Goal: Ask a question: Seek information or help from site administrators or community

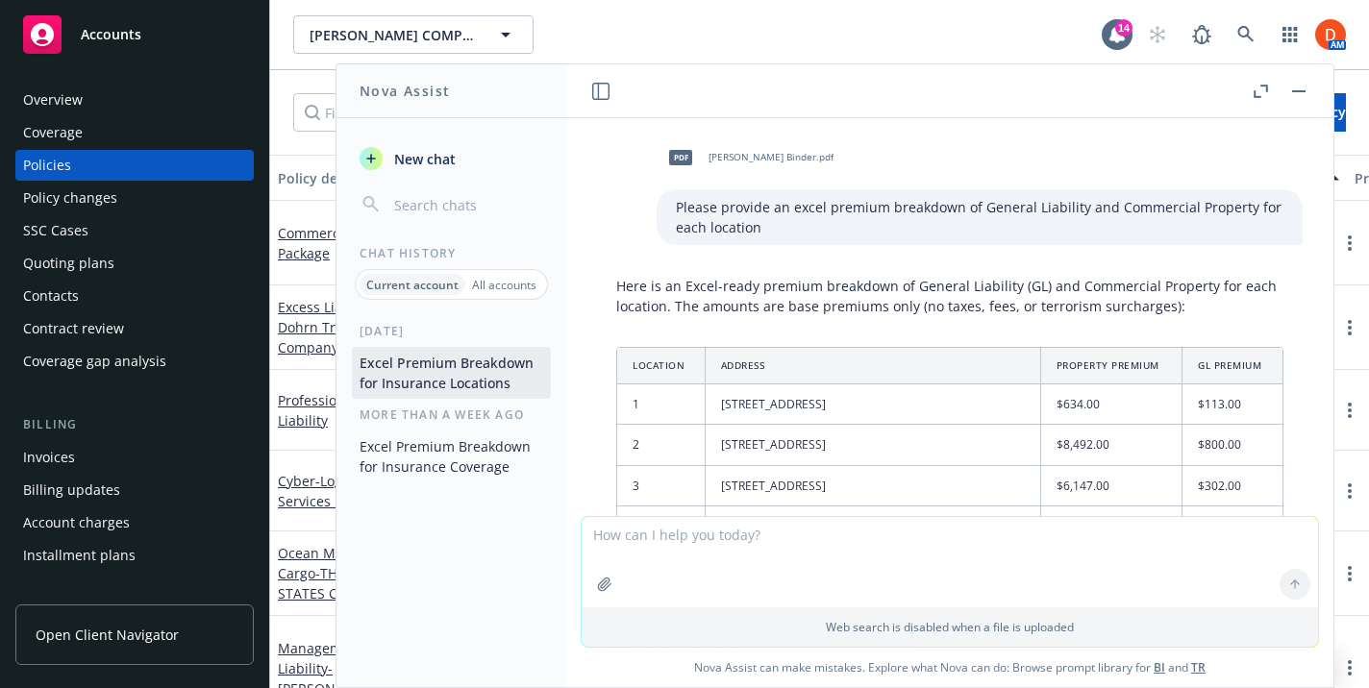
scroll to position [2204, 0]
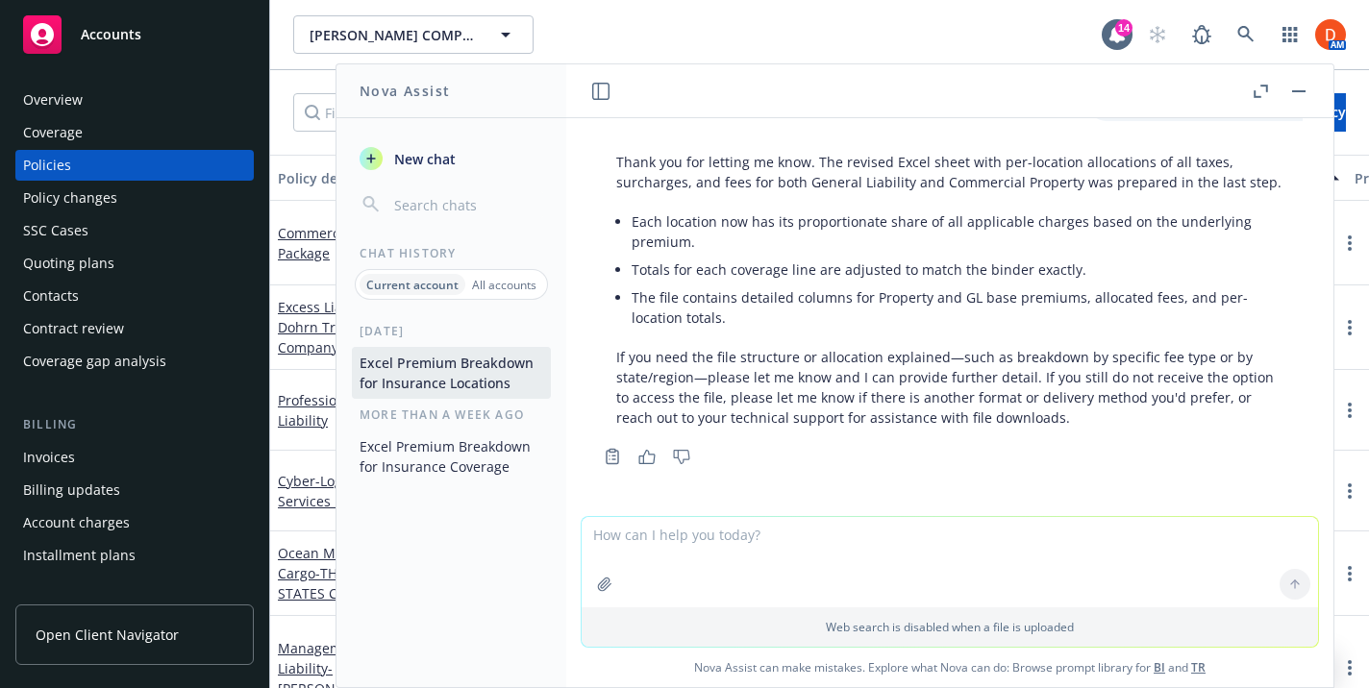
click at [1297, 101] on button "button" at bounding box center [1298, 91] width 23 height 23
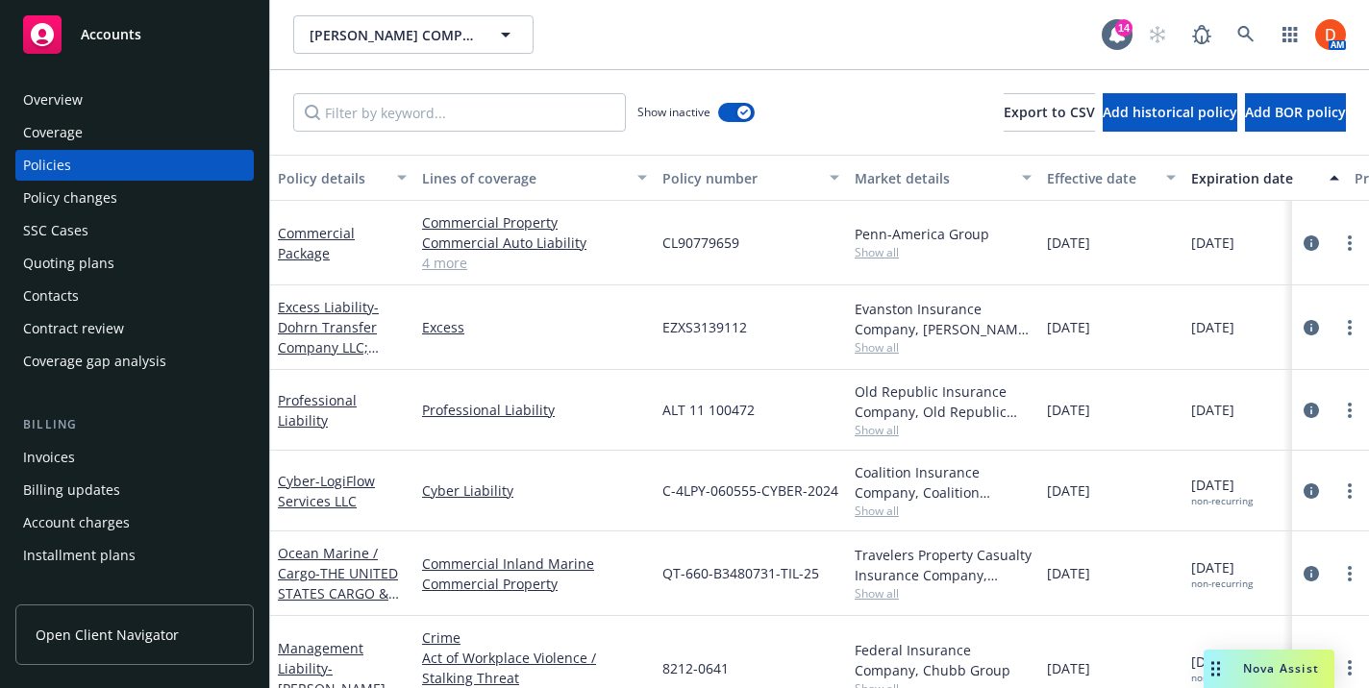
click at [1281, 661] on span "Nova Assist" at bounding box center [1281, 669] width 76 height 16
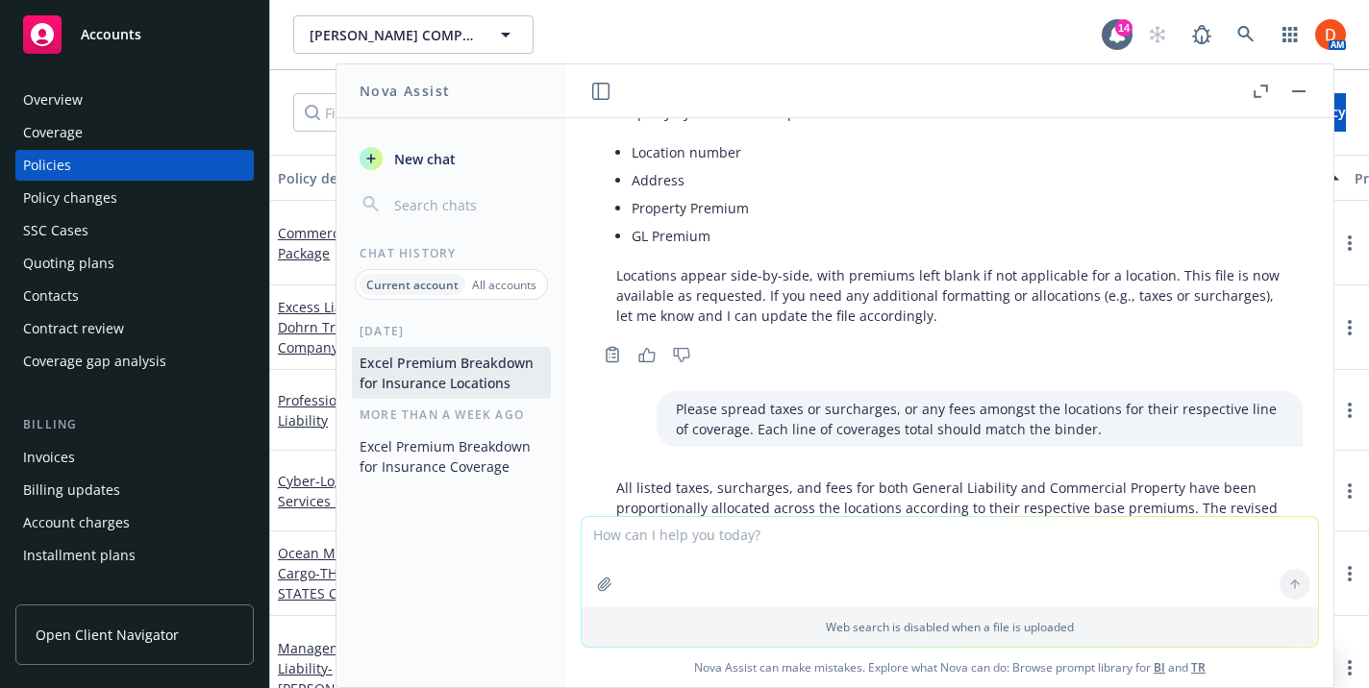
scroll to position [1126, 0]
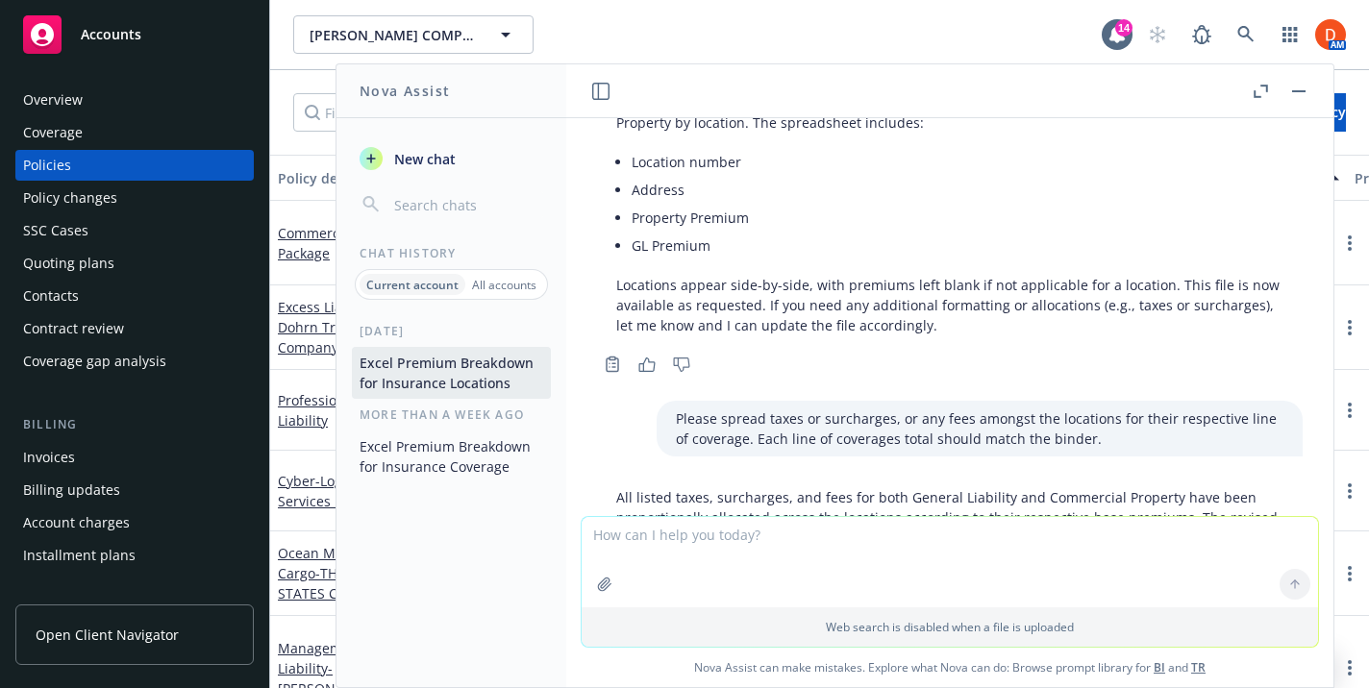
click at [448, 164] on span "New chat" at bounding box center [422, 159] width 65 height 20
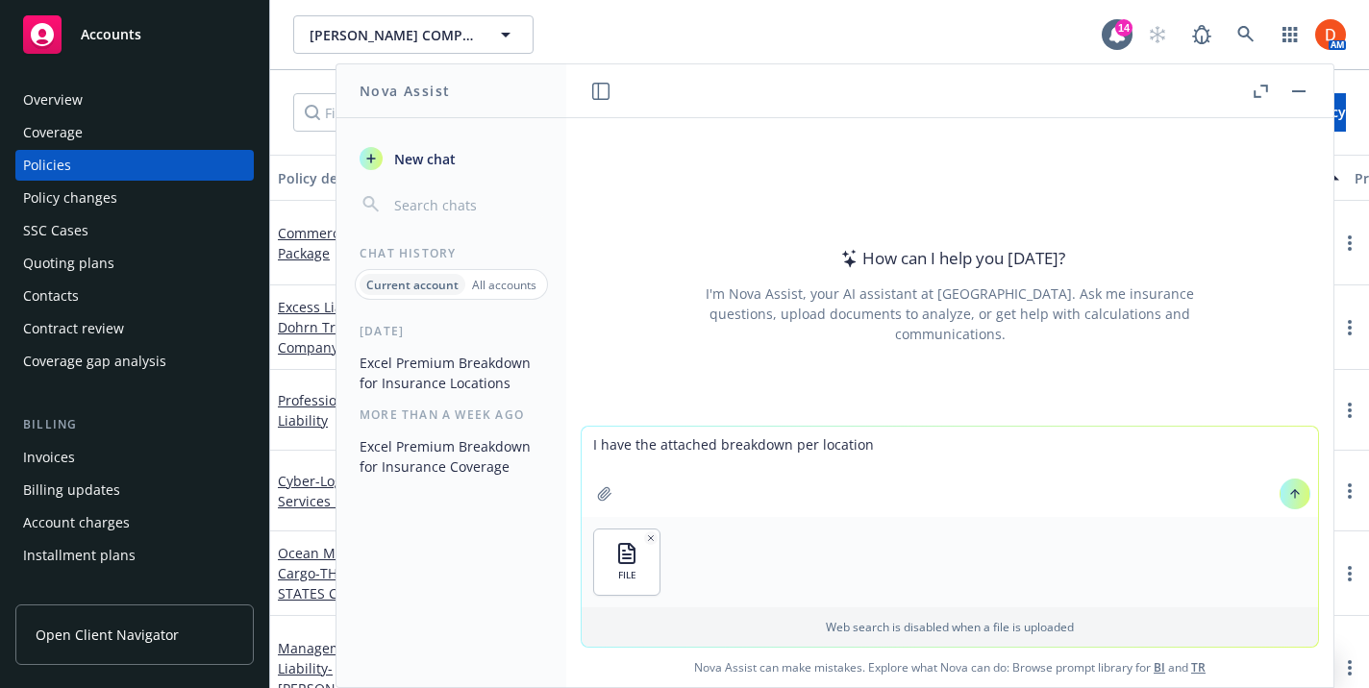
click at [709, 444] on textarea "I have the attached breakdown per location" at bounding box center [950, 472] width 736 height 90
click at [939, 446] on textarea "I have the attached premium breakdown per location" at bounding box center [950, 472] width 736 height 90
click at [1194, 445] on textarea "I have the attached premium breakdown per location. Can you please evenly distr…" at bounding box center [950, 472] width 736 height 90
click at [1200, 445] on textarea "I have the attached premium breakdown per location. Can you please evenly distr…" at bounding box center [950, 472] width 736 height 90
click at [1276, 441] on textarea "I have the attached premium breakdown per location. Can you please evenly distr…" at bounding box center [950, 472] width 736 height 90
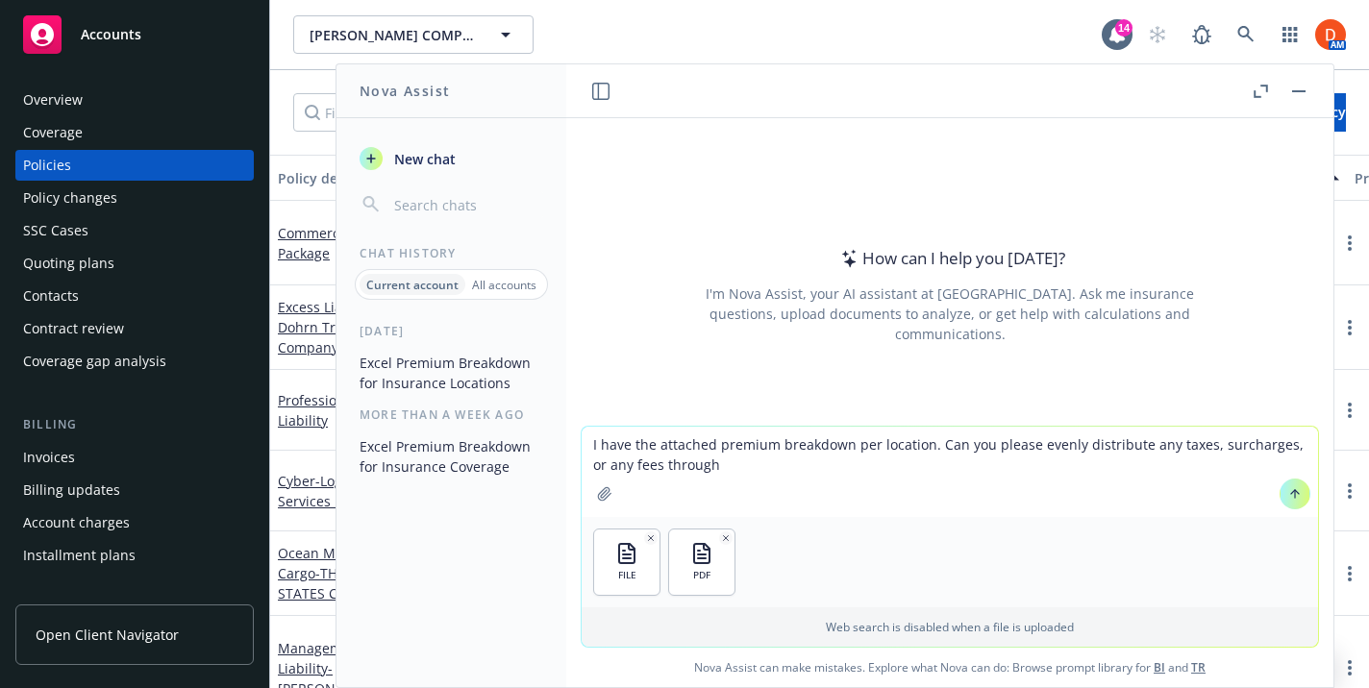
click at [687, 466] on textarea "I have the attached premium breakdown per location. Can you please evenly distr…" at bounding box center [950, 472] width 736 height 90
click at [672, 470] on textarea "I have the attached premium breakdown per location. Can you please evenly distr…" at bounding box center [950, 472] width 736 height 90
paste textarea "for their respective line of coverage. Each line of coverages total should matc…"
type textarea "I have the attached premium breakdown per location. Can you please evenly distr…"
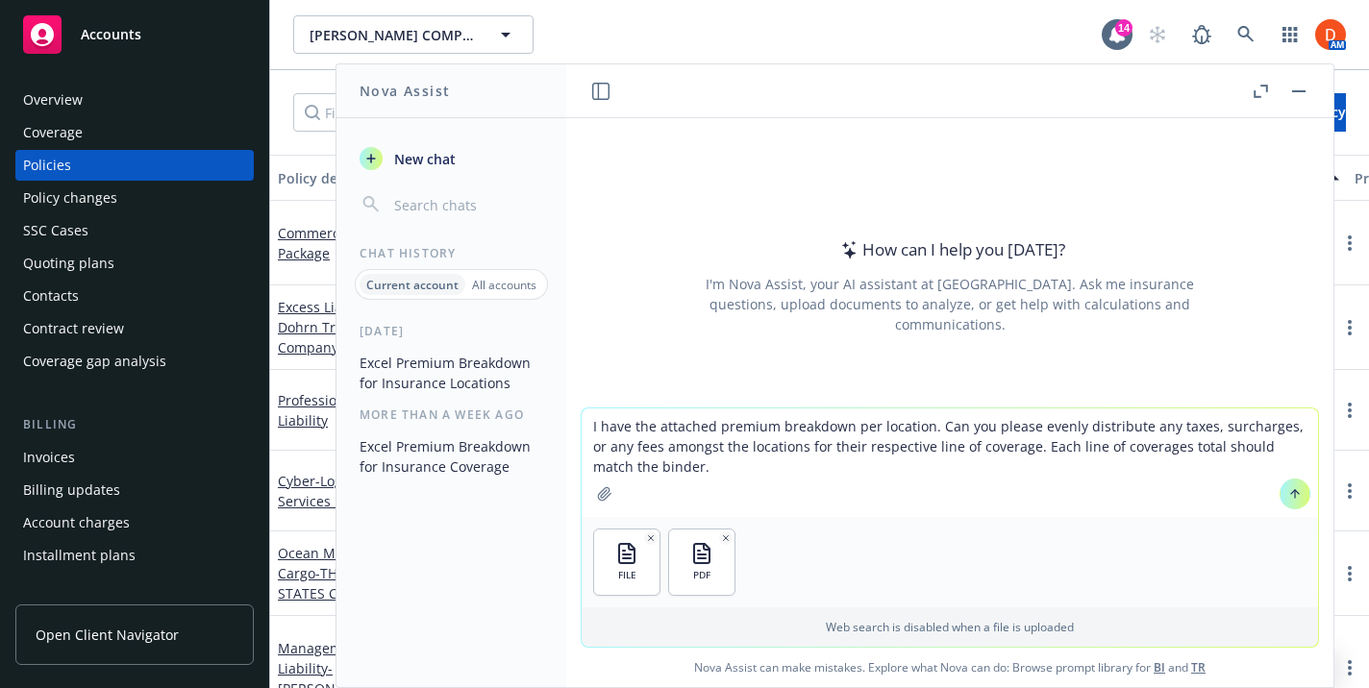
click at [969, 433] on textarea "I have the attached premium breakdown per location. Can you please evenly distr…" at bounding box center [950, 463] width 736 height 109
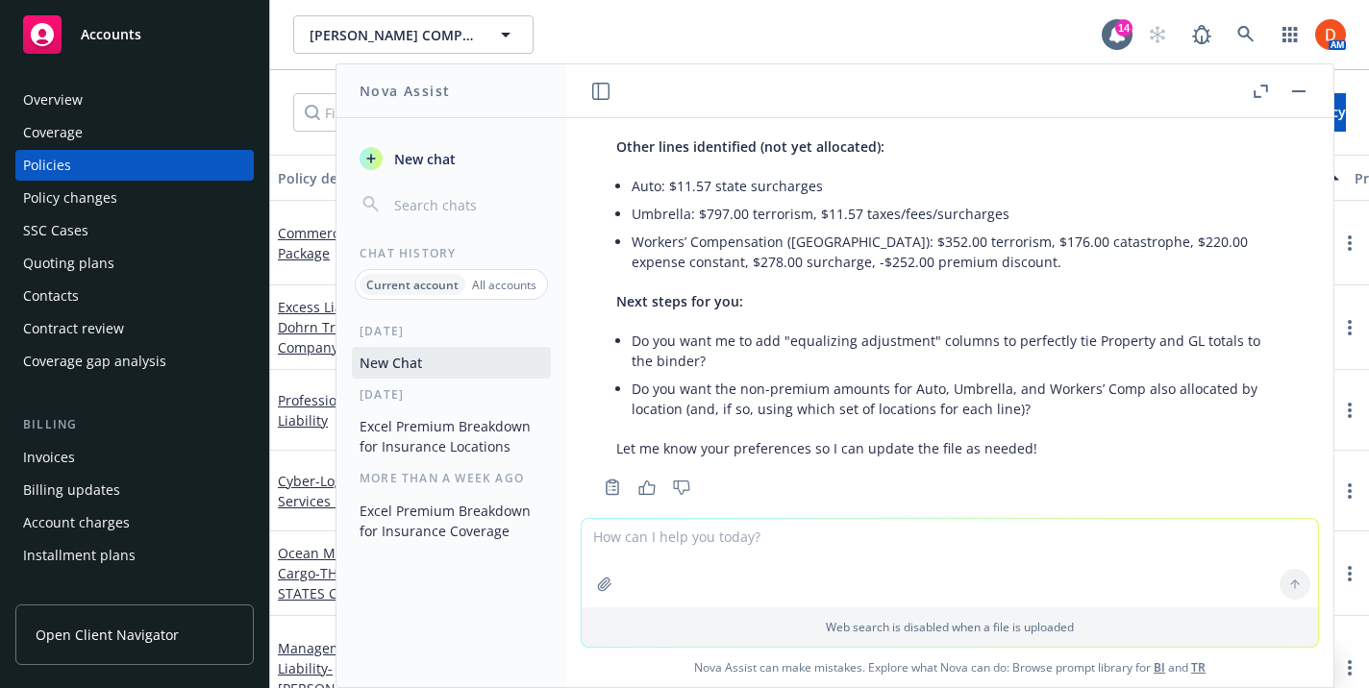
scroll to position [896, 0]
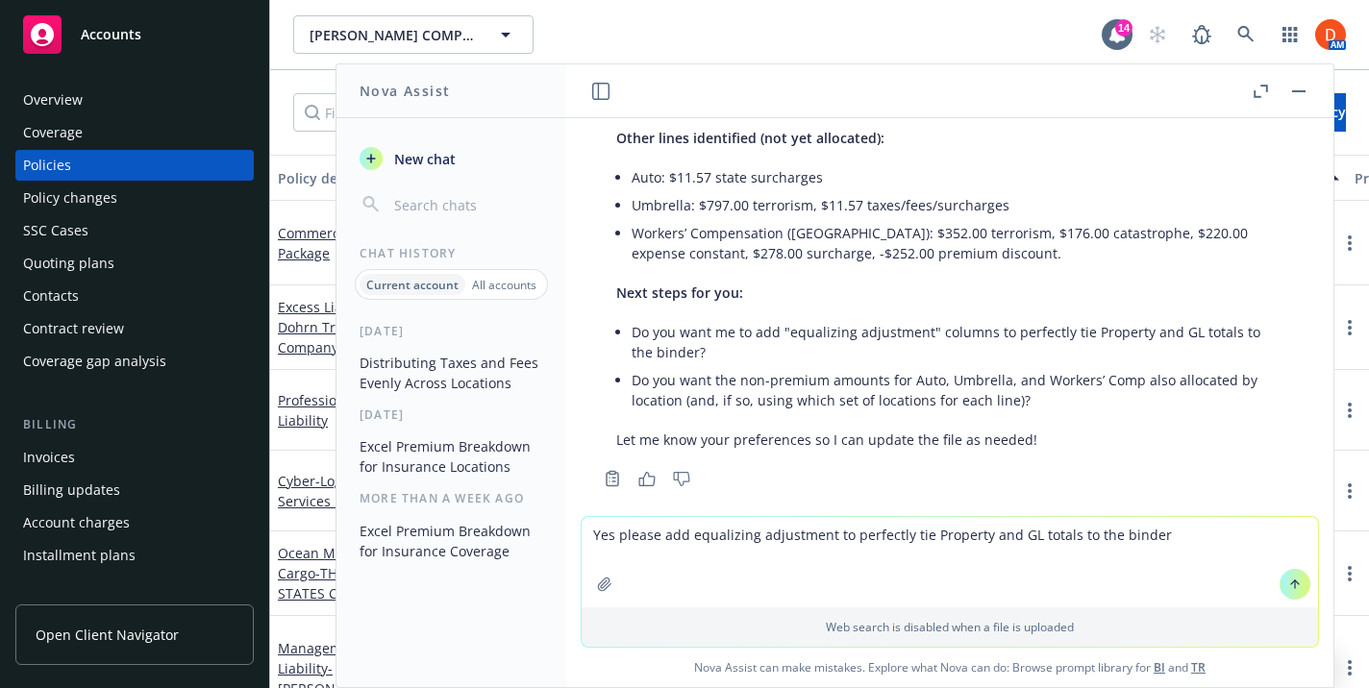
type textarea "Yes please add equalizing adjustment to perfectly tie Property and GL totals to…"
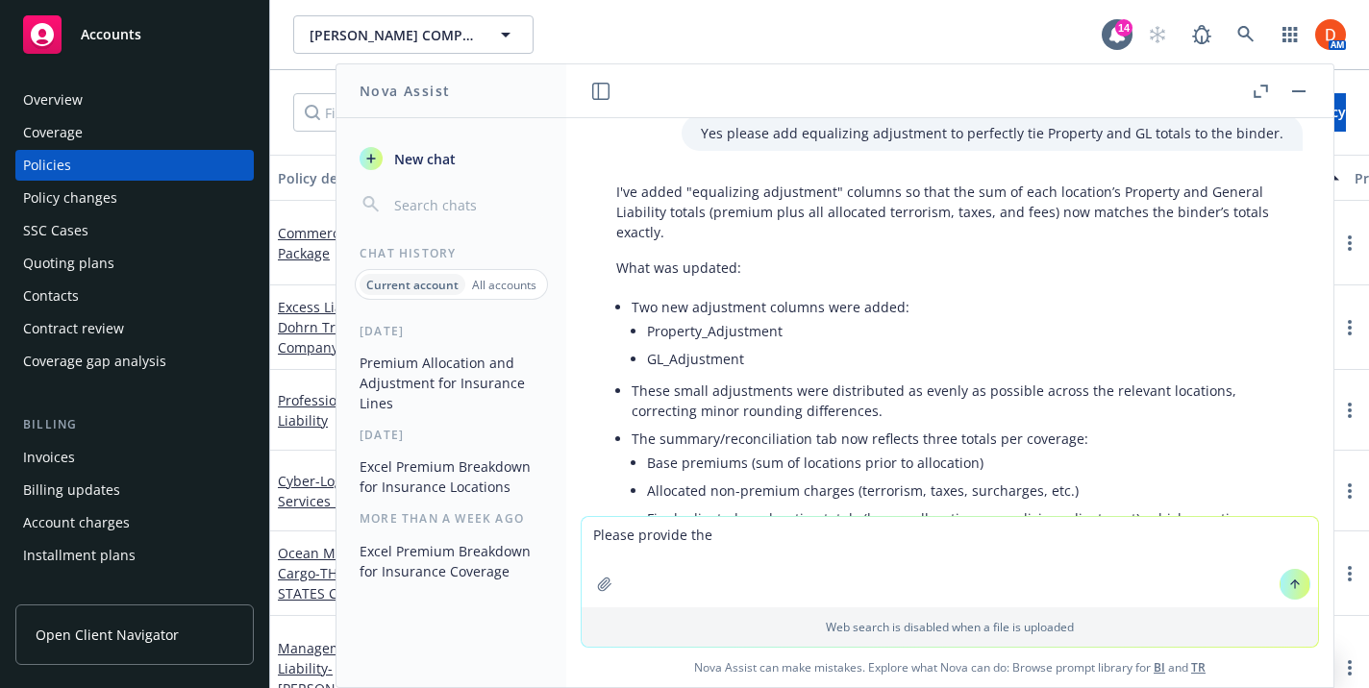
scroll to position [1297, 0]
type textarea "Please provide the sheet in a table I can copy and paste"
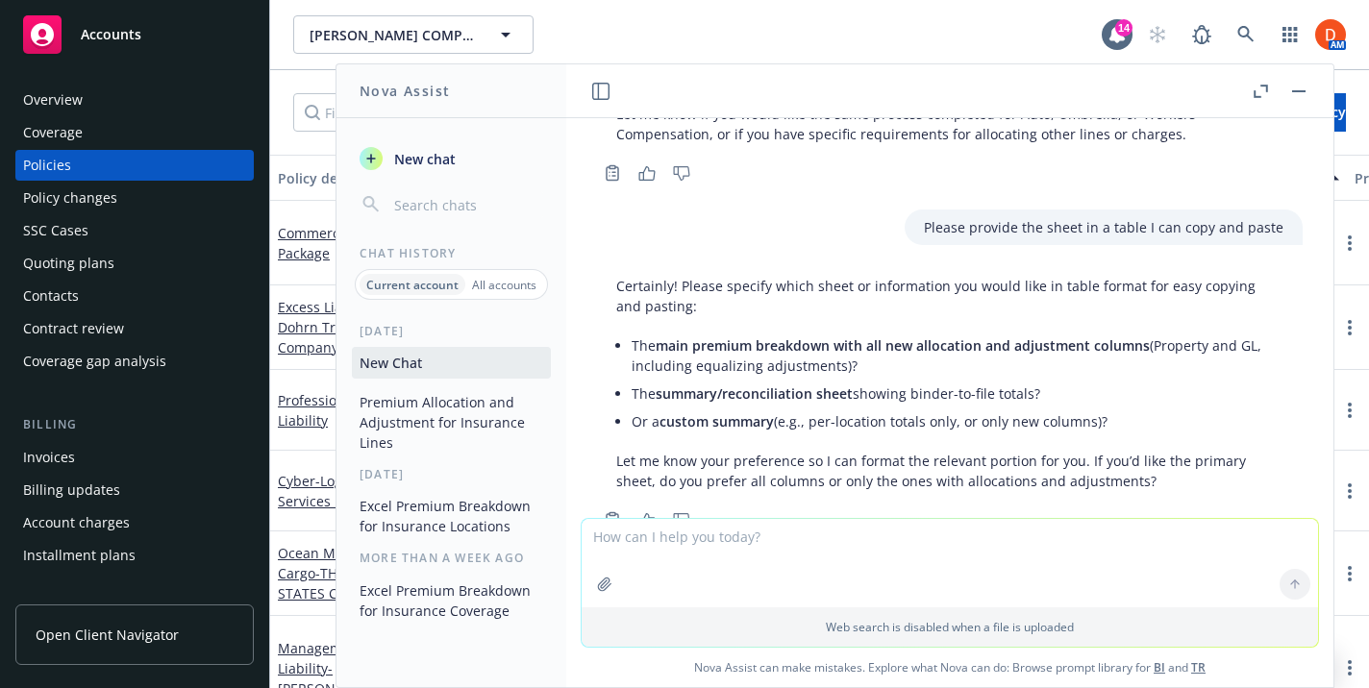
scroll to position [1806, 0]
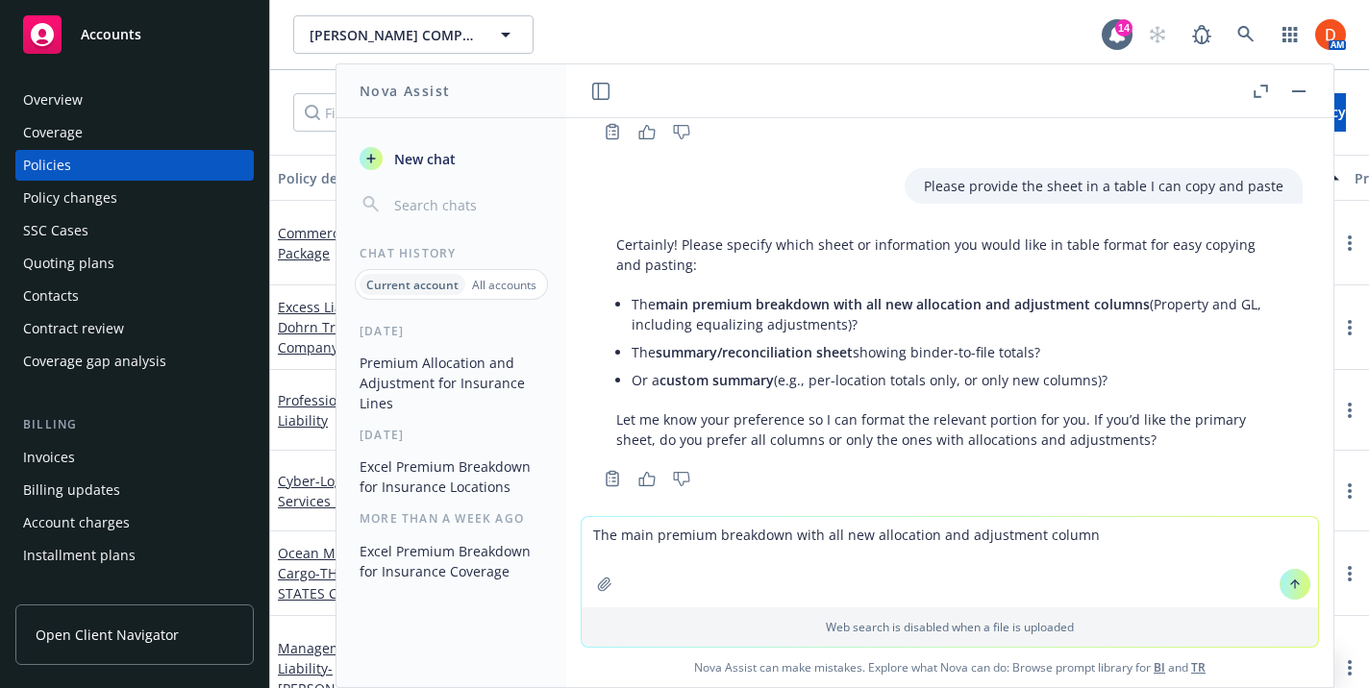
type textarea "The main premium breakdown with all new allocation and adjustment columns"
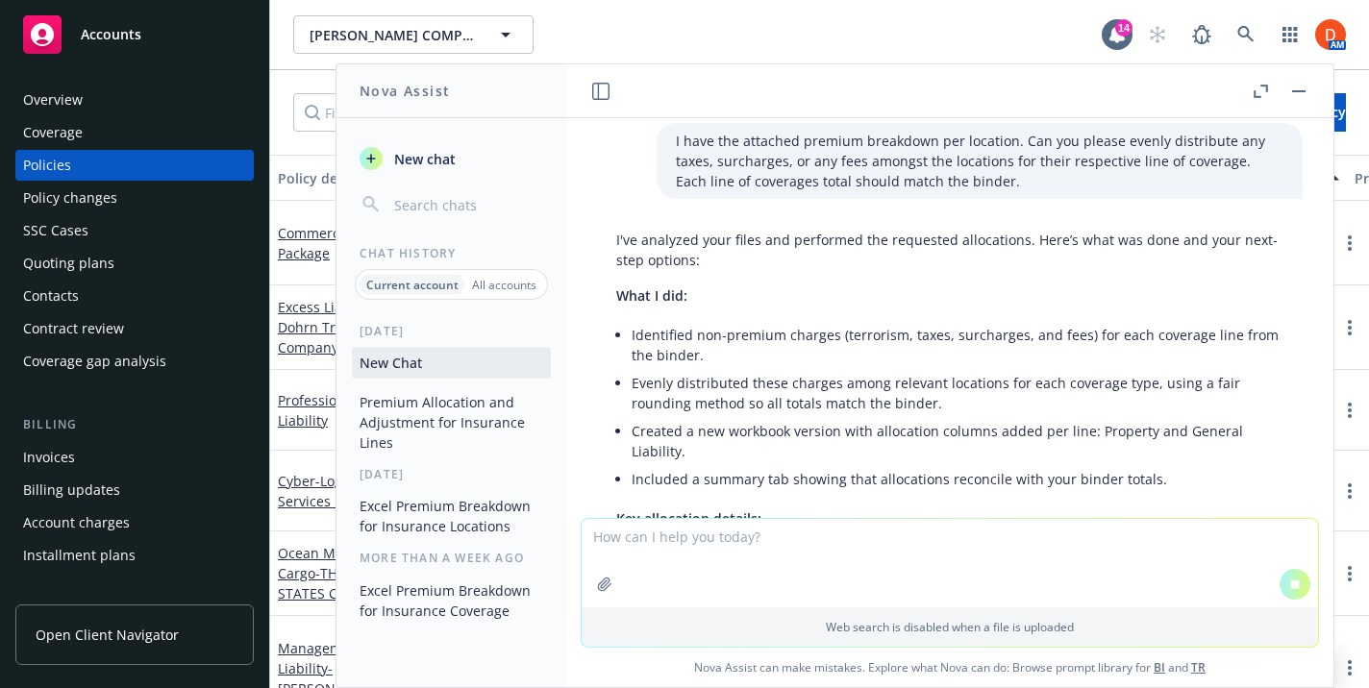
scroll to position [0, 0]
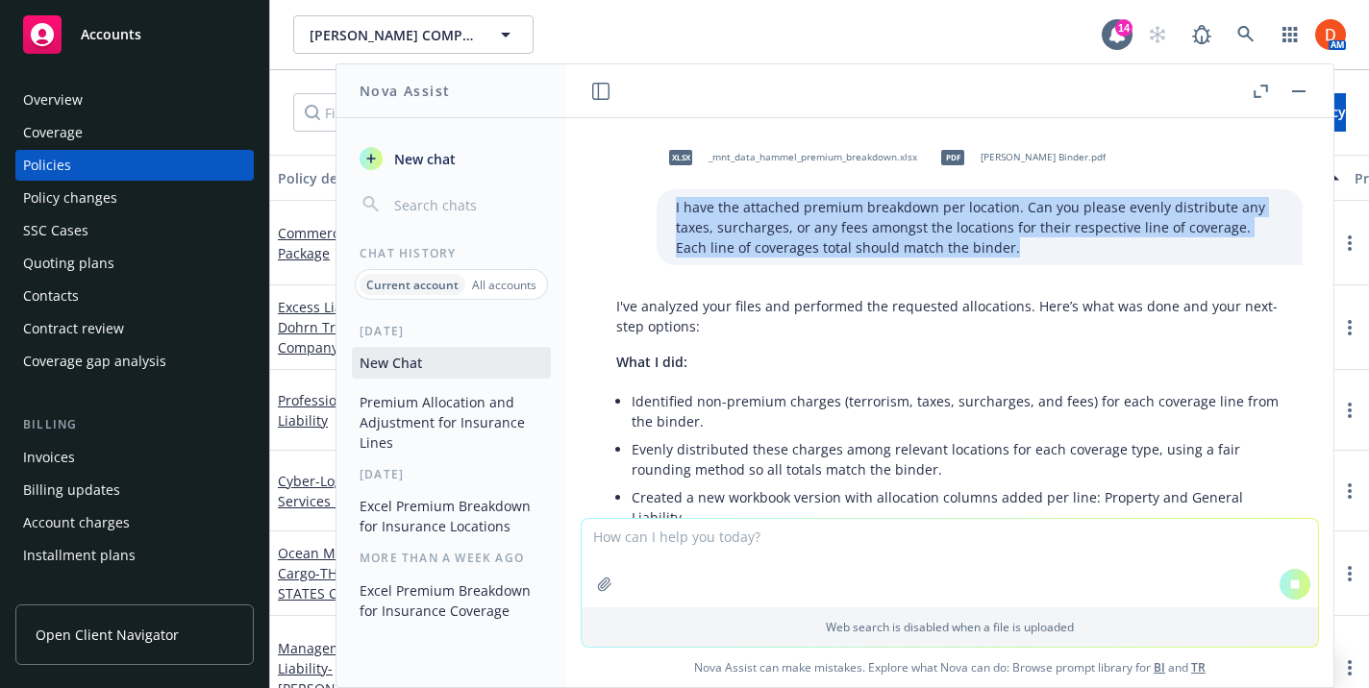
drag, startPoint x: 665, startPoint y: 206, endPoint x: 987, endPoint y: 255, distance: 325.8
click at [987, 255] on div "I have the attached premium breakdown per location. Can you please evenly distr…" at bounding box center [980, 227] width 646 height 76
copy p "I have the attached premium breakdown per location. Can you please evenly distr…"
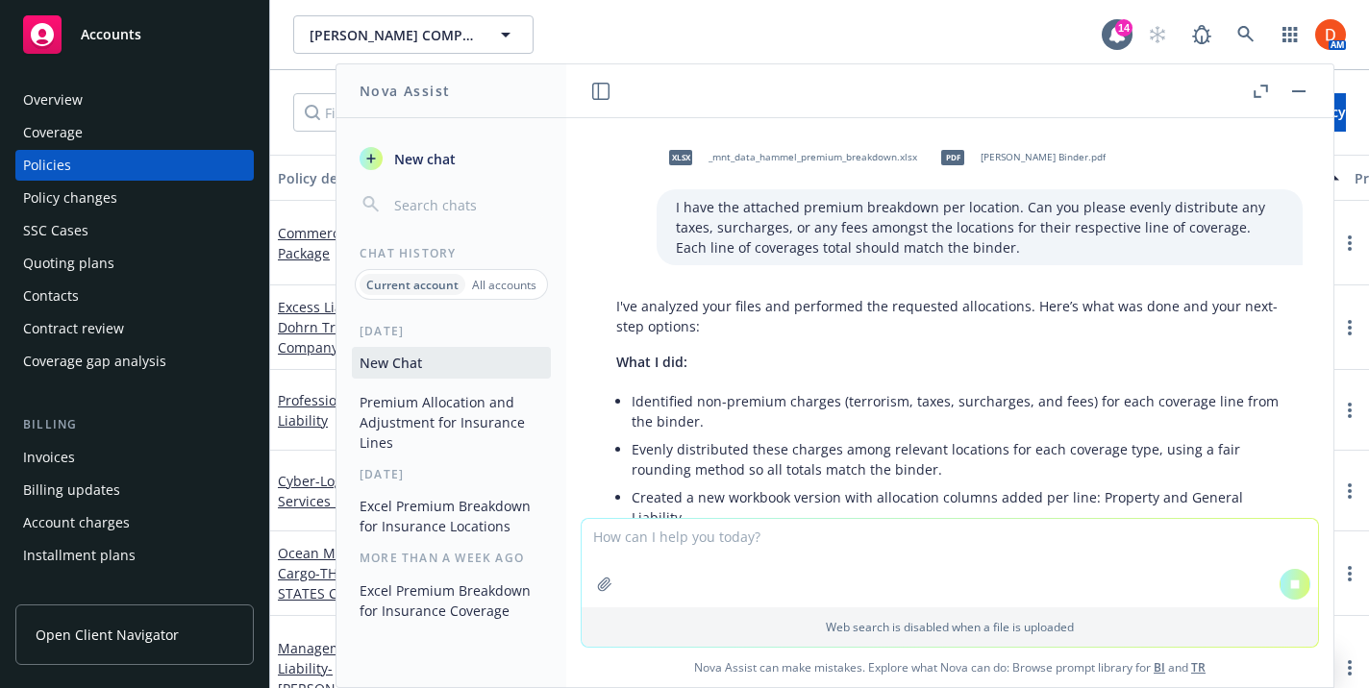
click at [990, 278] on div "xlsx _mnt_data_hammel_premium_breakdown.xlsx pdf Hammel Binder.pdf I have the a…" at bounding box center [949, 318] width 767 height 400
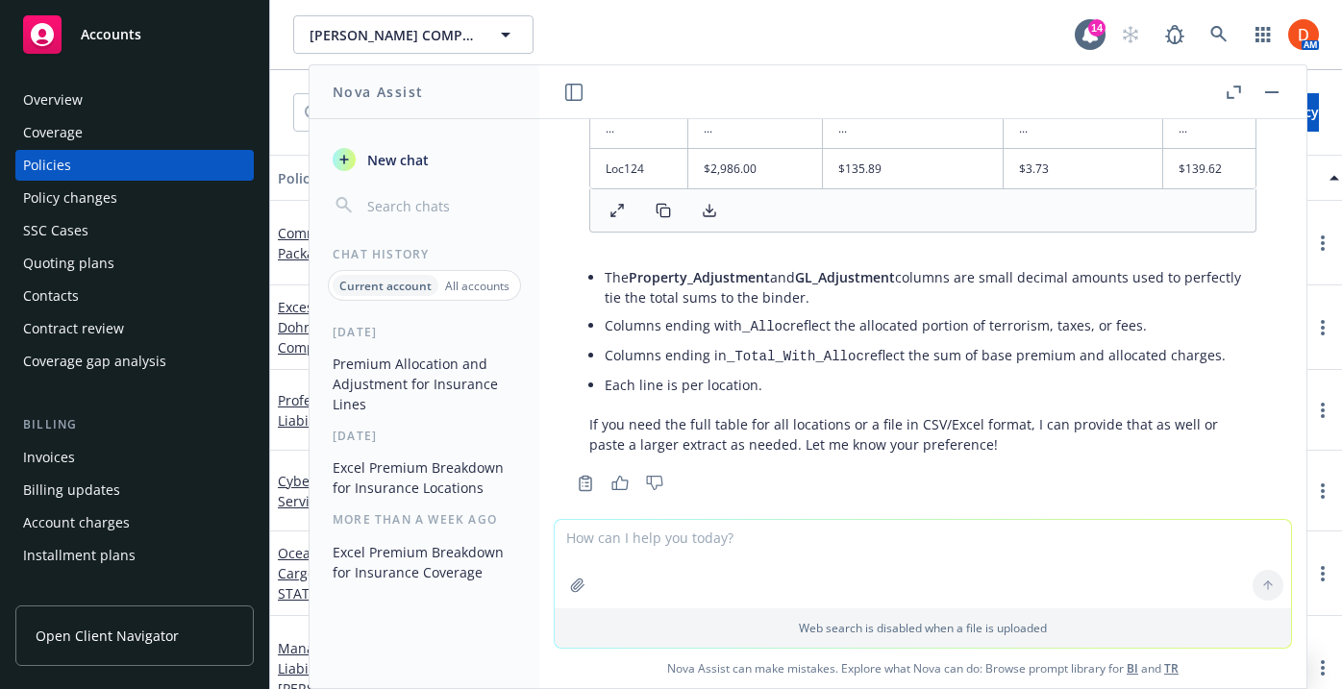
scroll to position [2512, 0]
click at [1279, 92] on button "button" at bounding box center [1271, 92] width 23 height 23
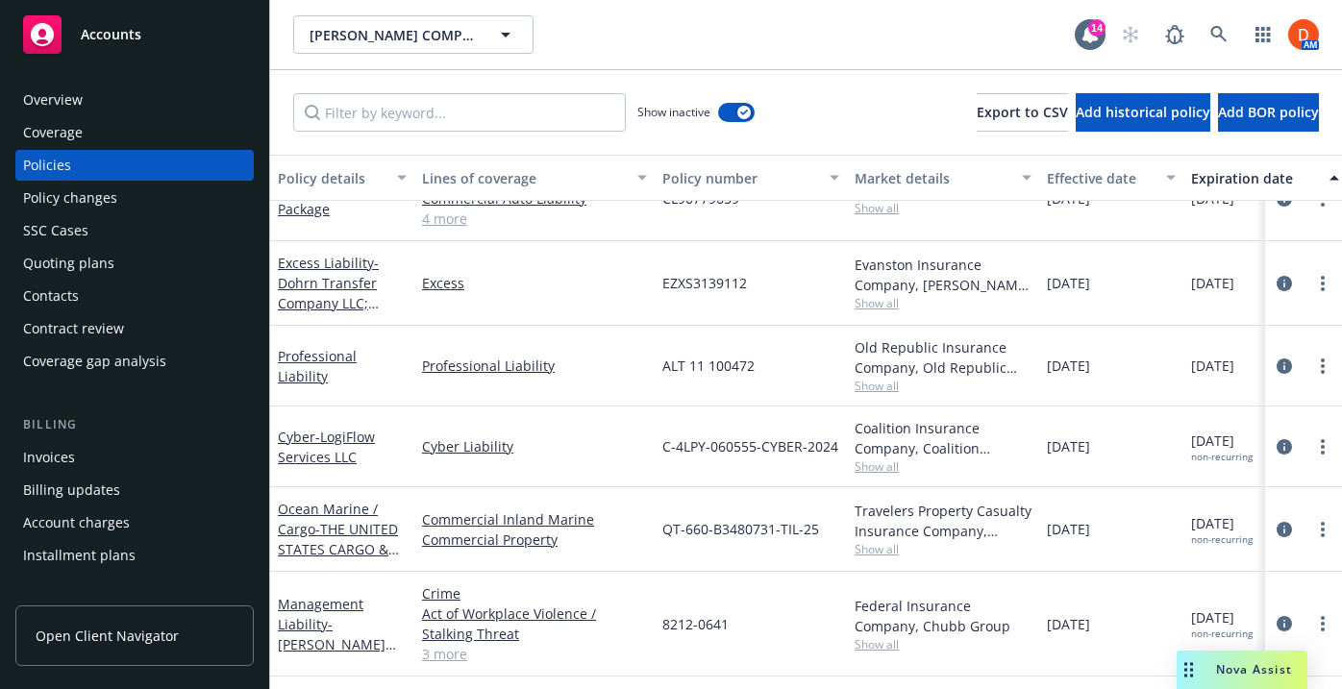
scroll to position [0, 0]
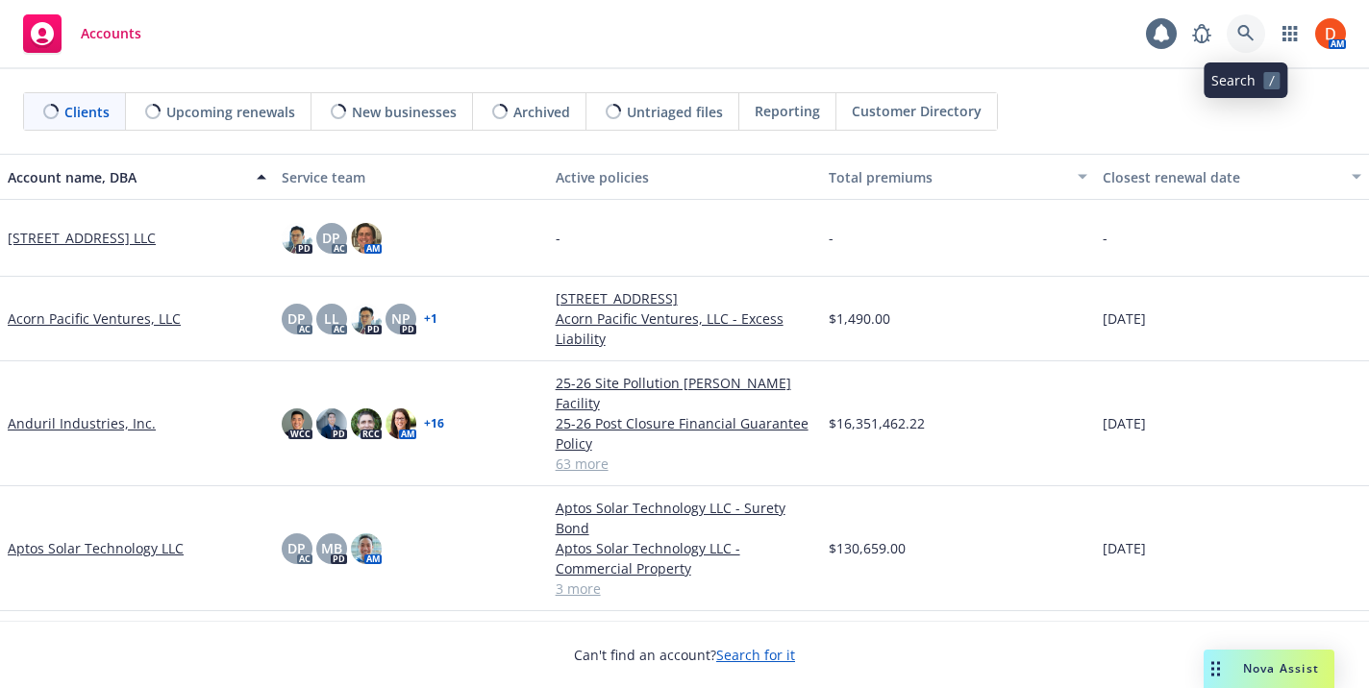
click at [1255, 32] on link at bounding box center [1246, 33] width 38 height 38
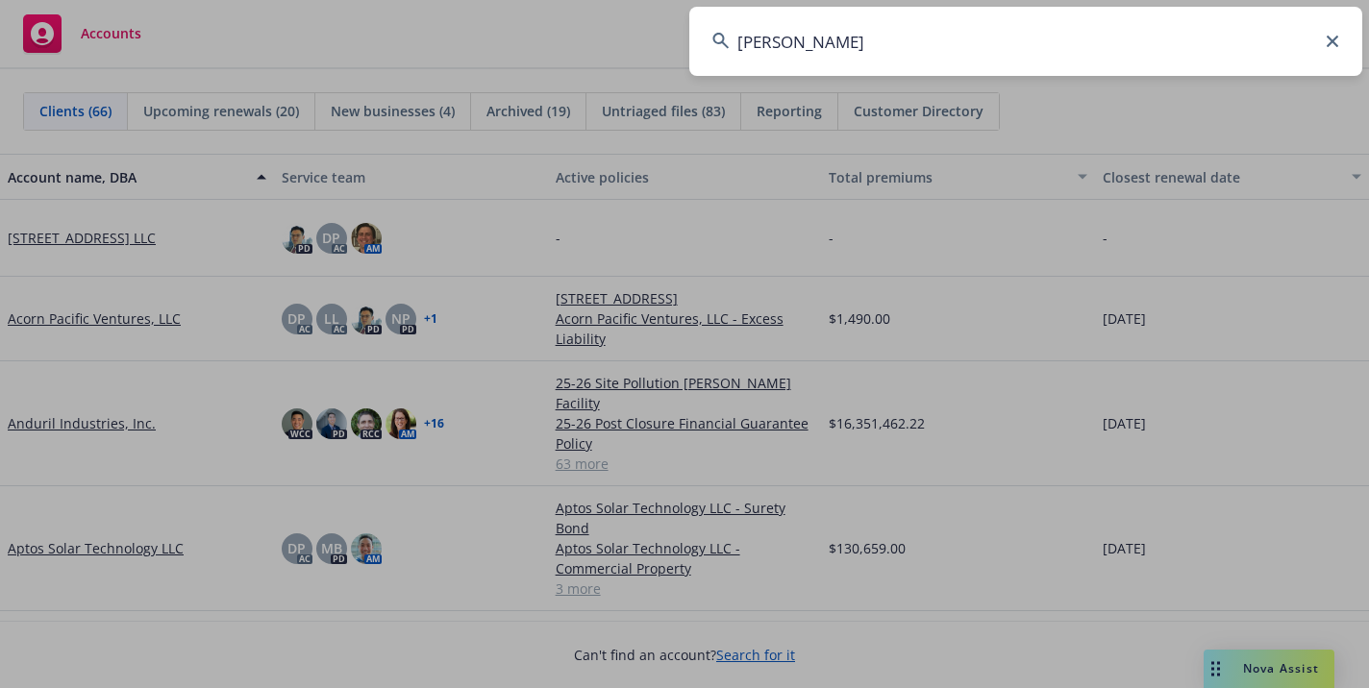
type input "[PERSON_NAME]"
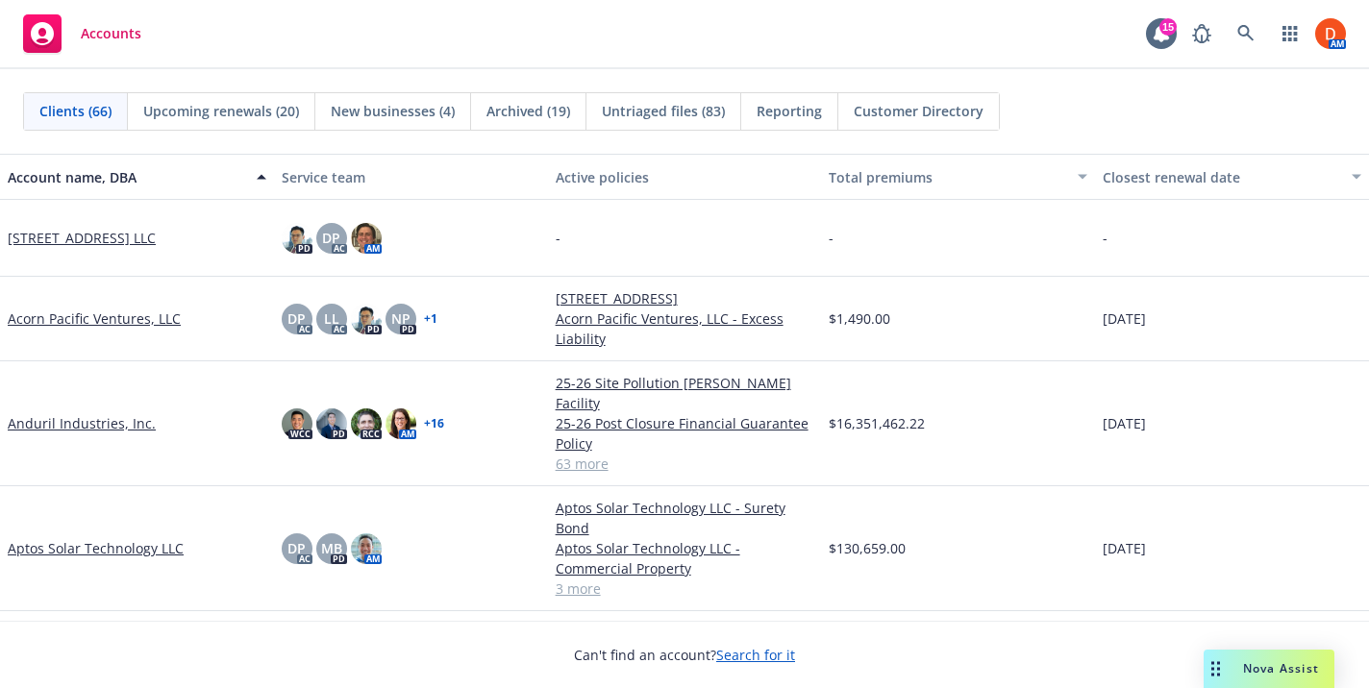
click at [1234, 670] on div "Nova Assist" at bounding box center [1281, 669] width 107 height 16
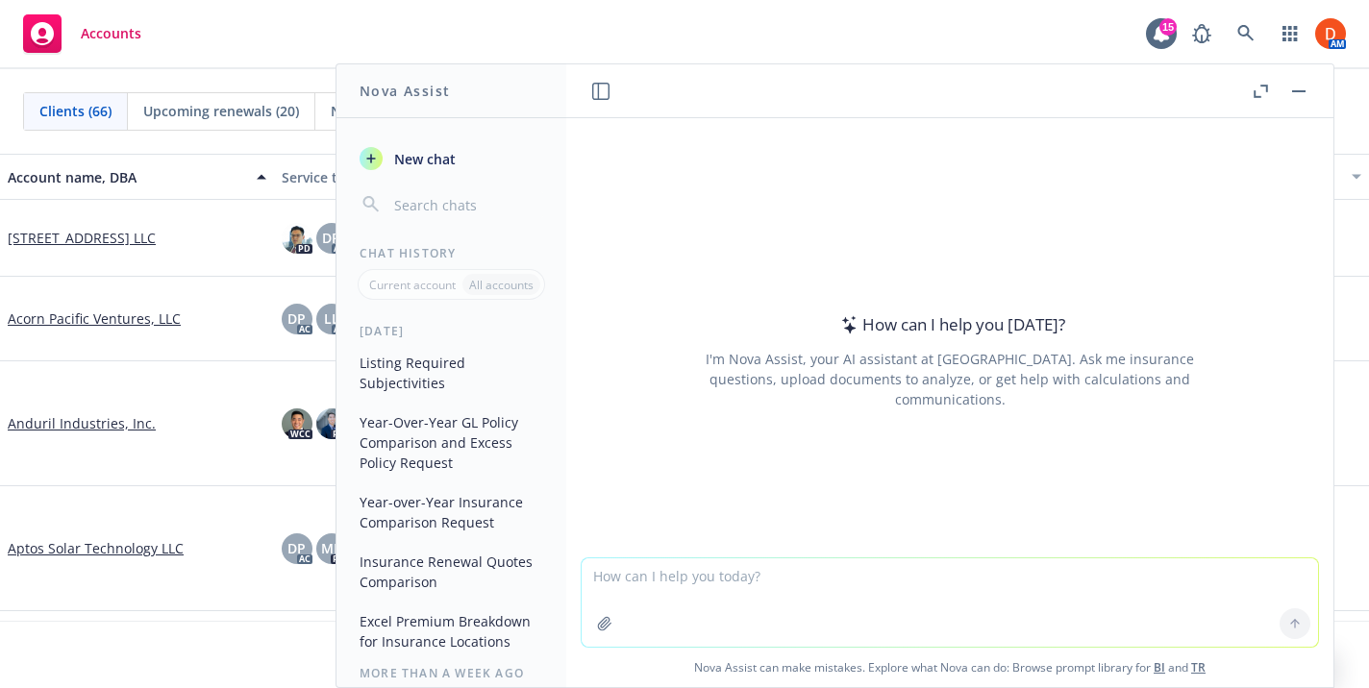
click at [487, 280] on p "All accounts" at bounding box center [501, 285] width 64 height 16
click at [441, 426] on button "Year-Over-Year GL Policy Comparison and Excess Policy Request" at bounding box center [451, 443] width 199 height 72
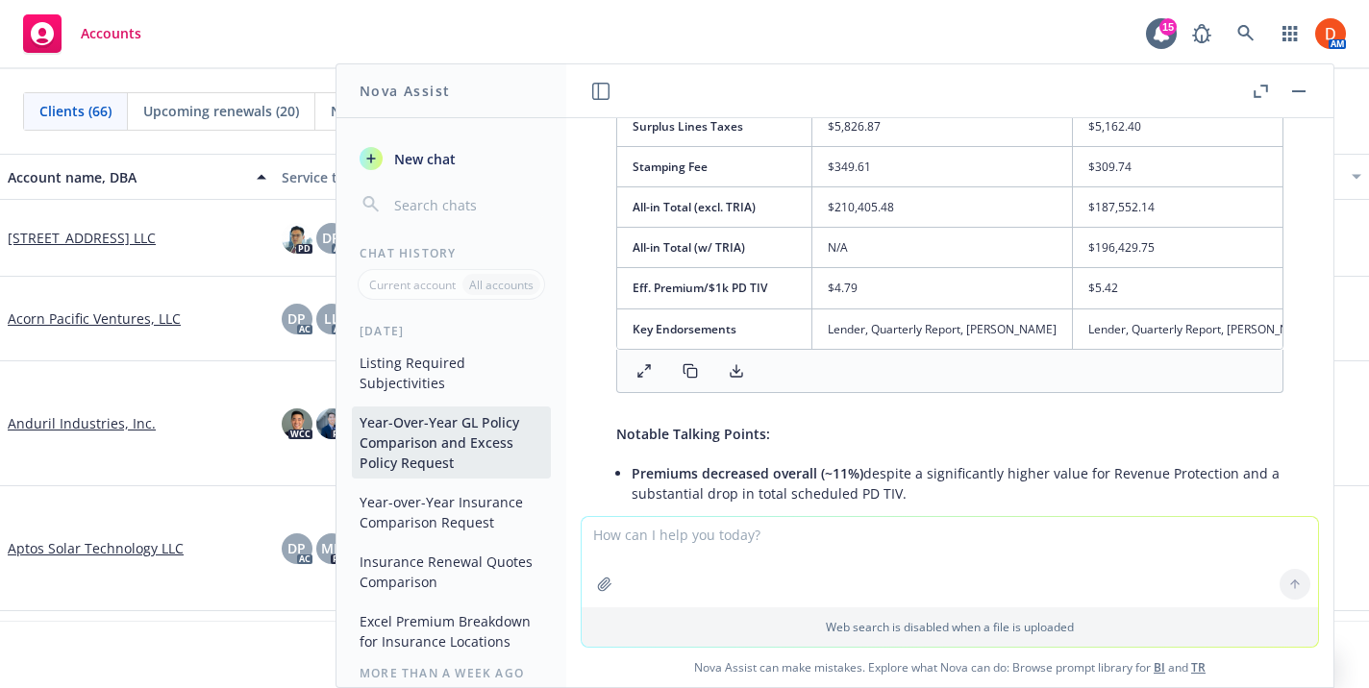
scroll to position [5505, 0]
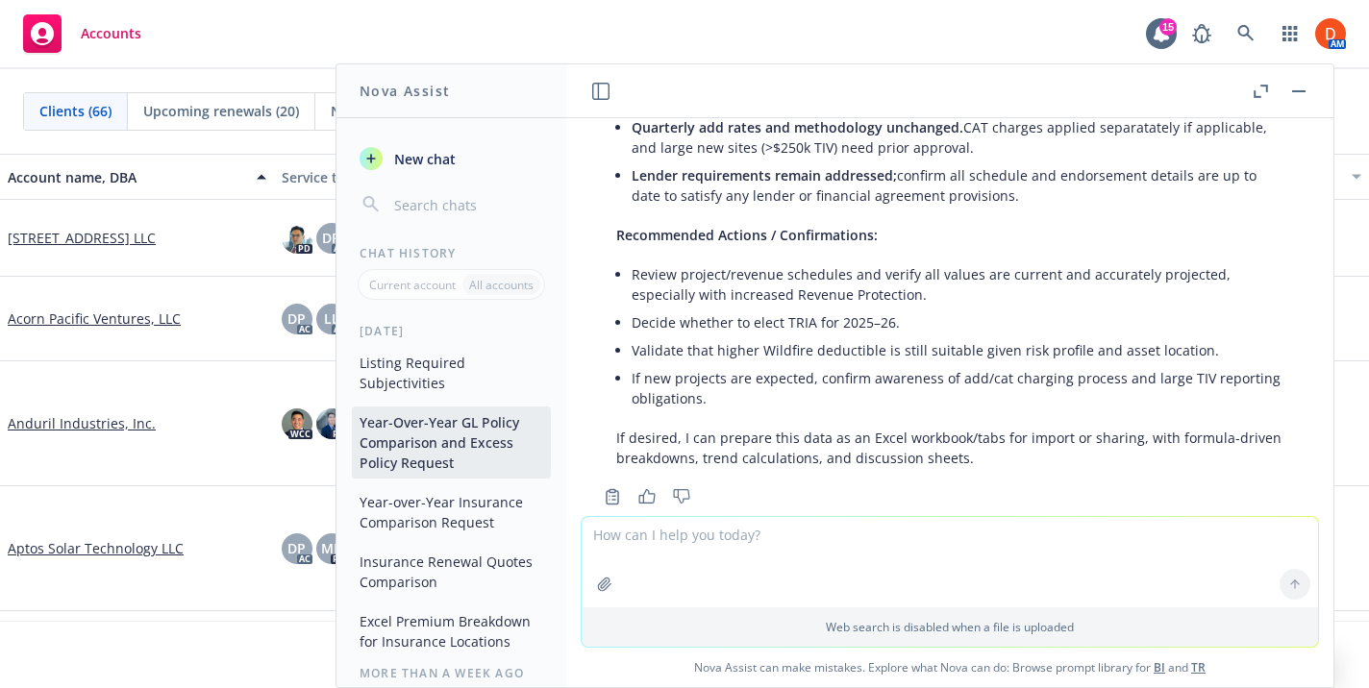
click at [439, 512] on button "Year-over-Year Insurance Comparison Request" at bounding box center [451, 512] width 199 height 52
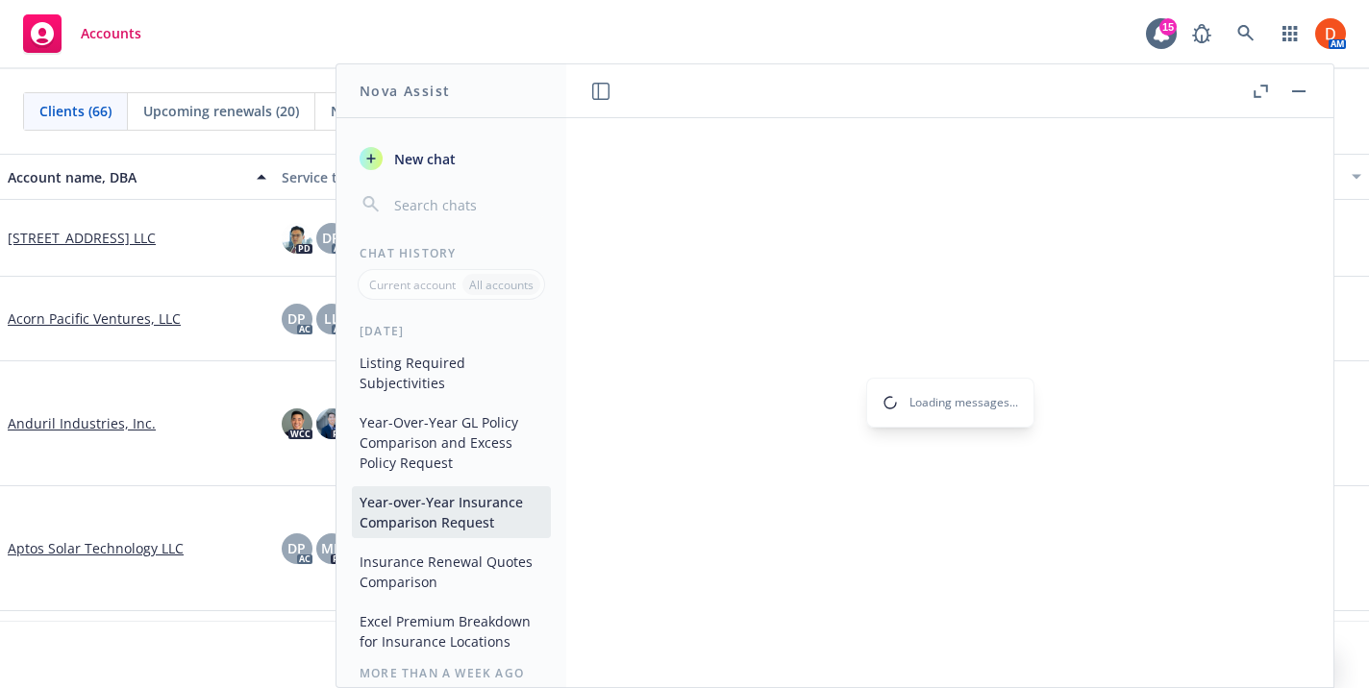
click at [439, 564] on button "Insurance Renewal Quotes Comparison" at bounding box center [451, 572] width 199 height 52
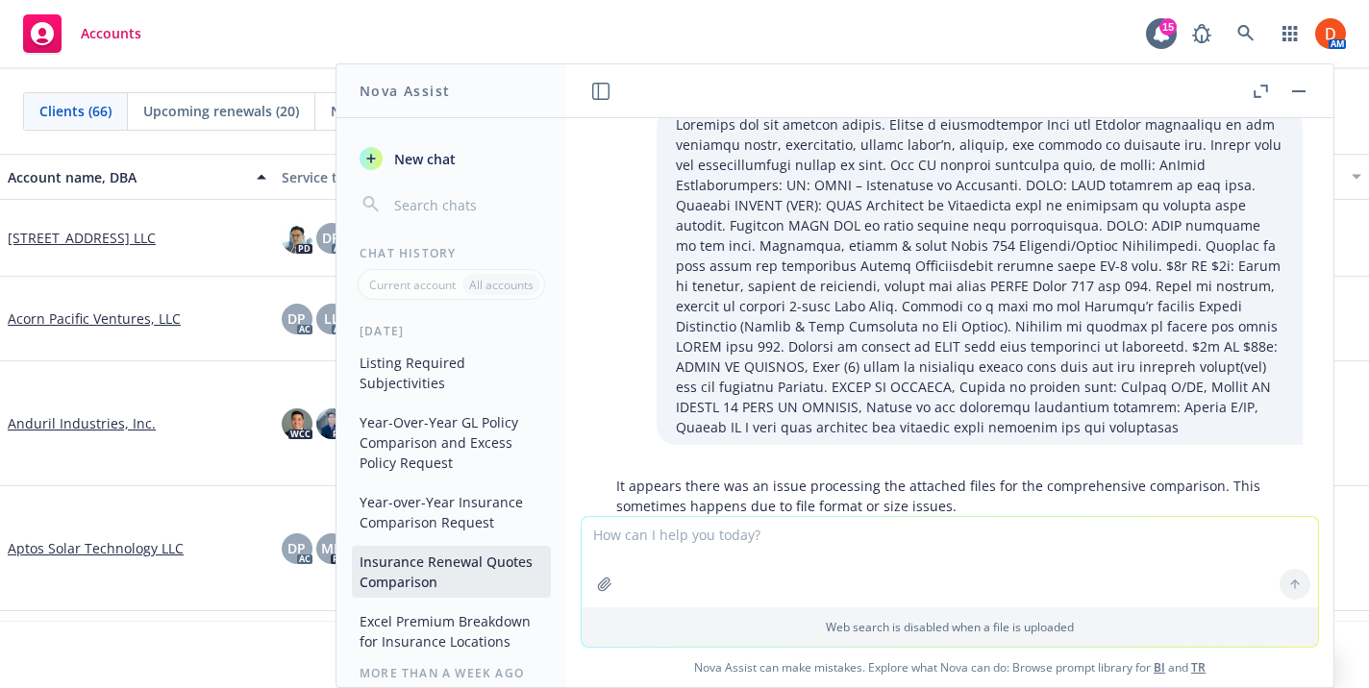
scroll to position [0, 0]
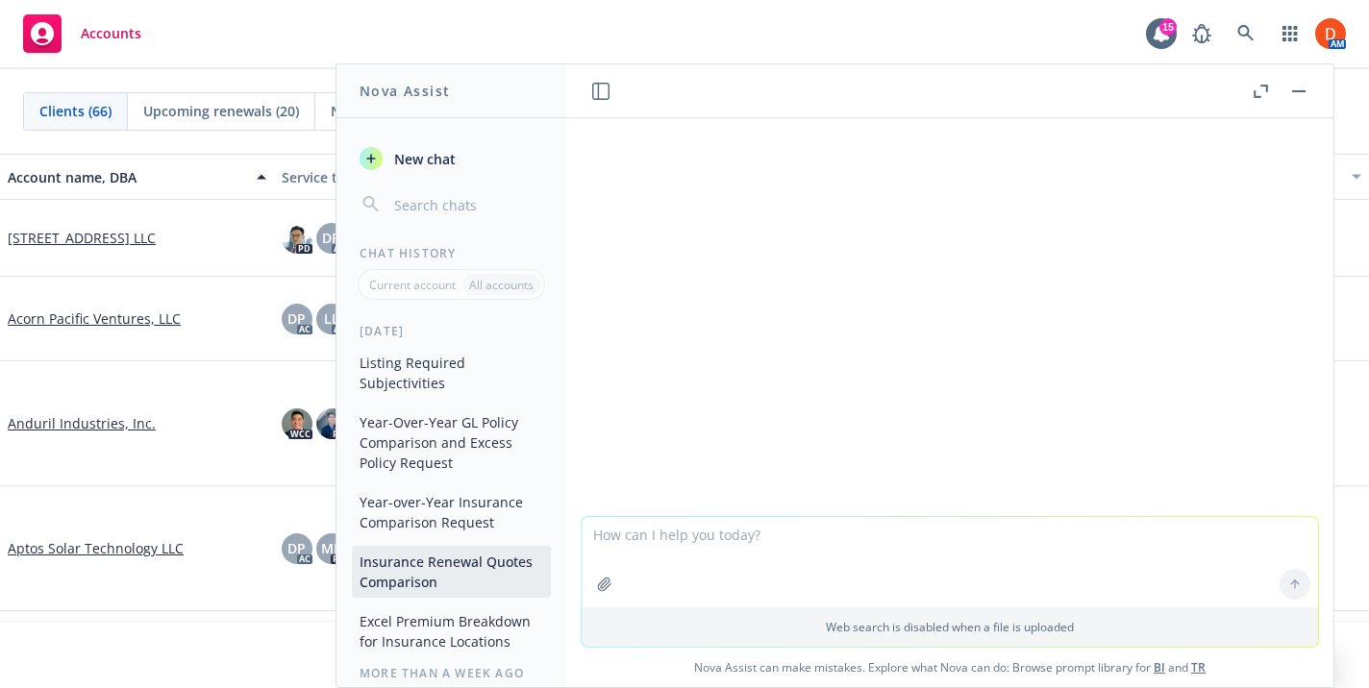
click at [441, 617] on button "Excel Premium Breakdown for Insurance Locations" at bounding box center [451, 632] width 199 height 52
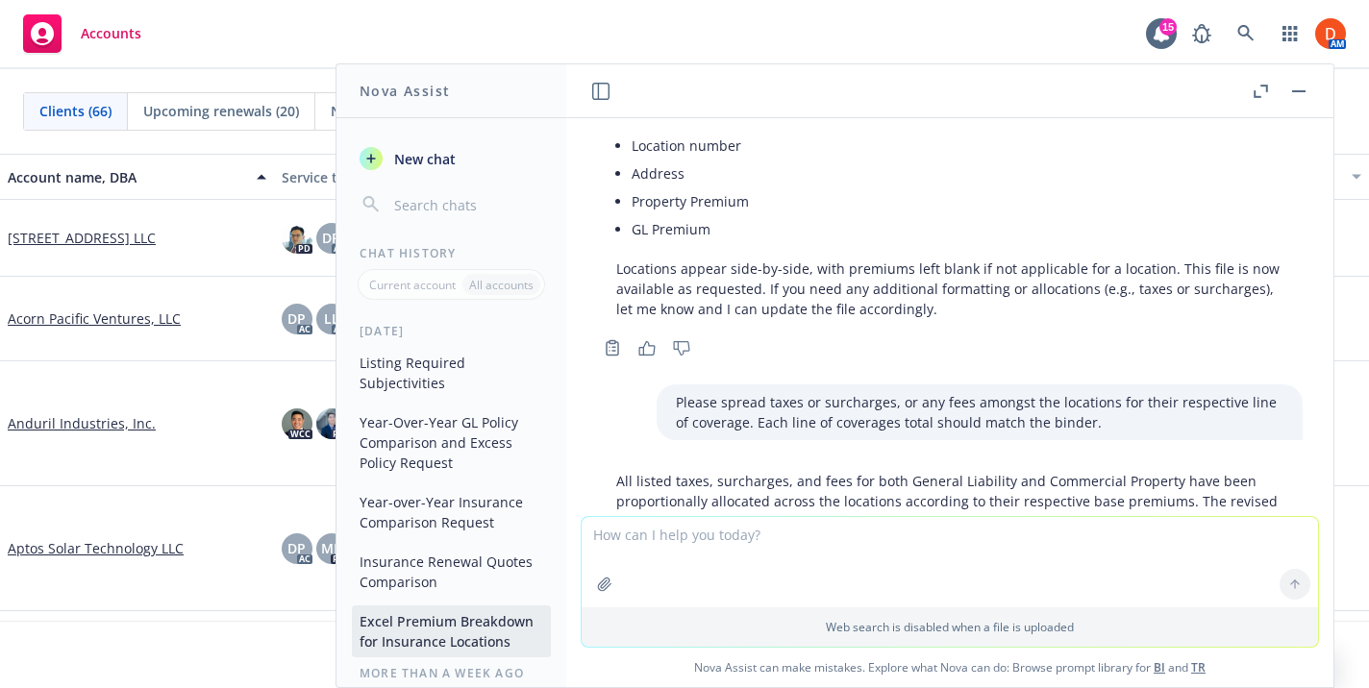
scroll to position [1141, 0]
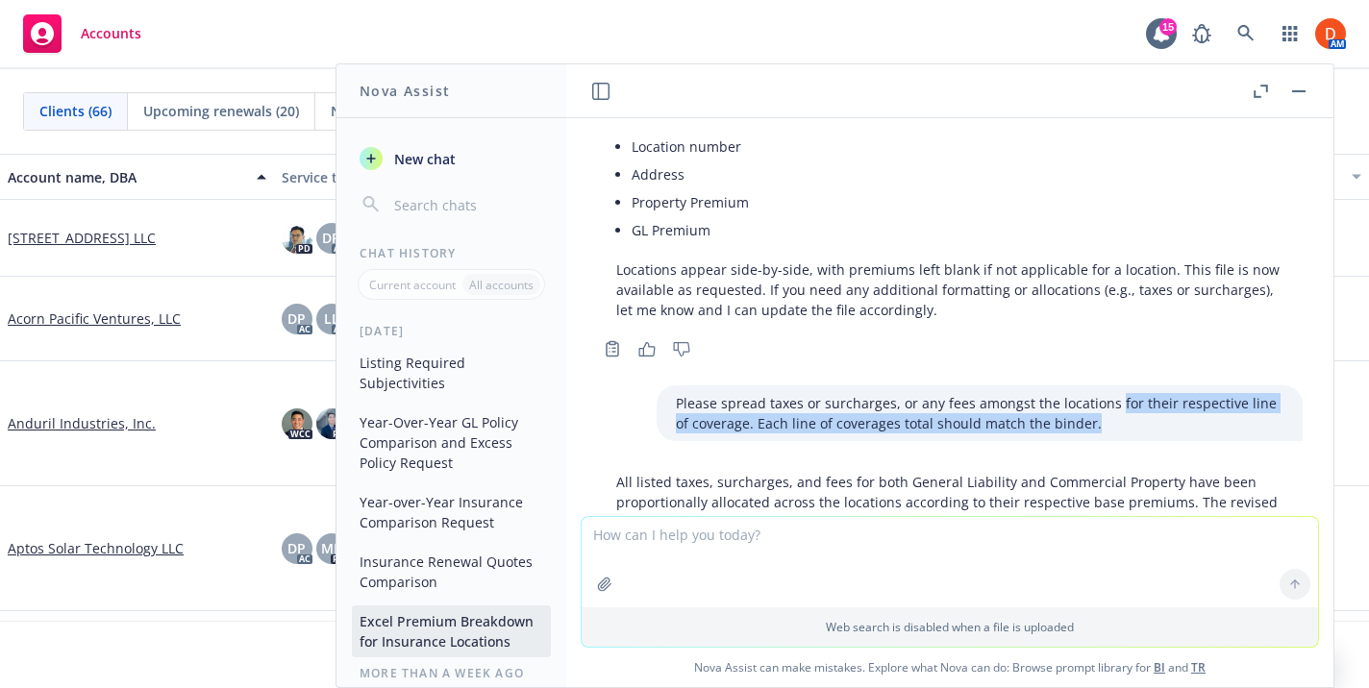
drag, startPoint x: 1110, startPoint y: 399, endPoint x: 1086, endPoint y: 419, distance: 31.4
click at [1086, 419] on p "Please spread taxes or surcharges, or any fees amongst the locations for their …" at bounding box center [980, 413] width 608 height 40
copy p "for their respective line of coverage. Each line of coverages total should matc…"
